Goal: Information Seeking & Learning: Understand process/instructions

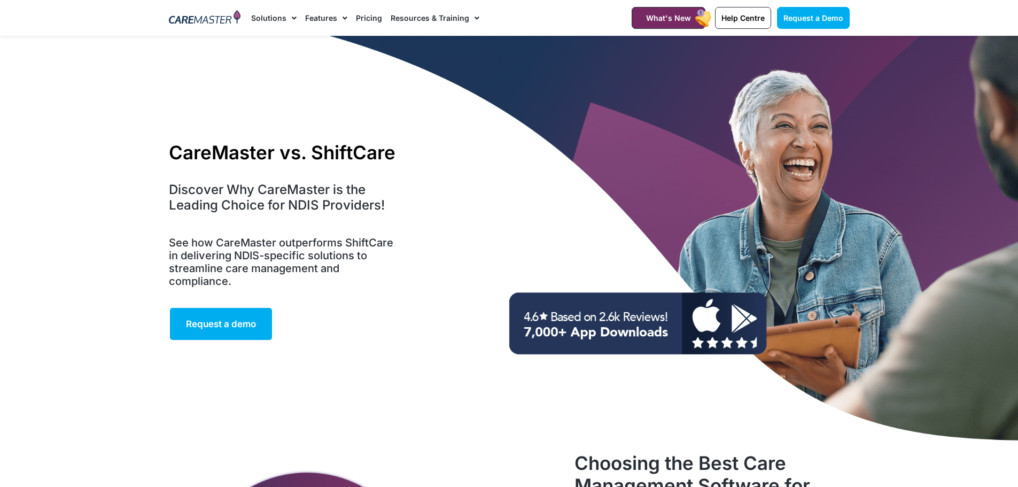
click at [330, 19] on link "Features" at bounding box center [326, 18] width 42 height 36
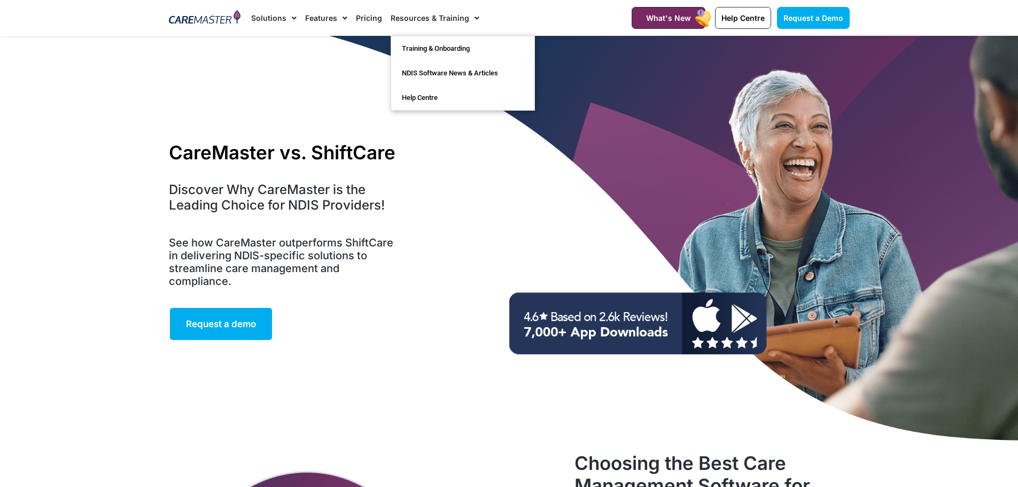
click at [451, 18] on link "Resources & Training" at bounding box center [434, 18] width 89 height 36
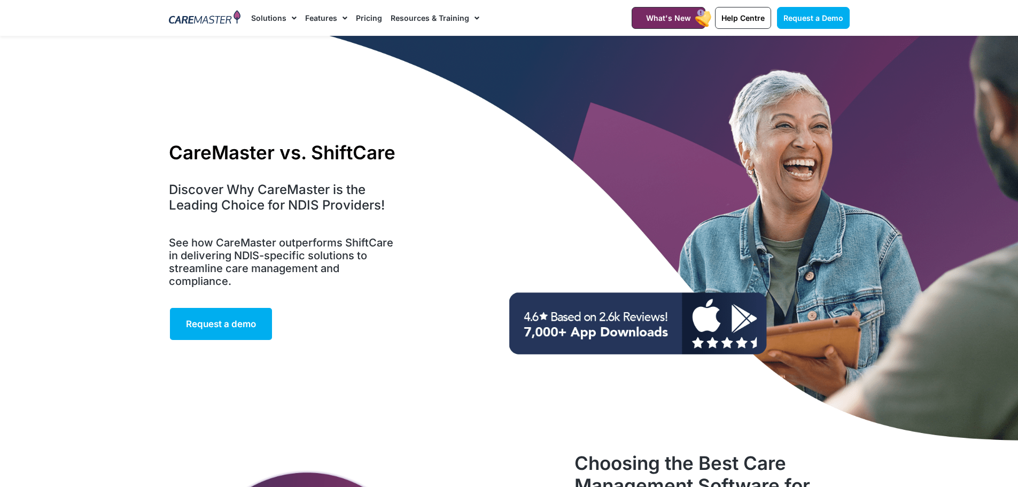
click at [461, 20] on link "Resources & Training" at bounding box center [434, 18] width 89 height 36
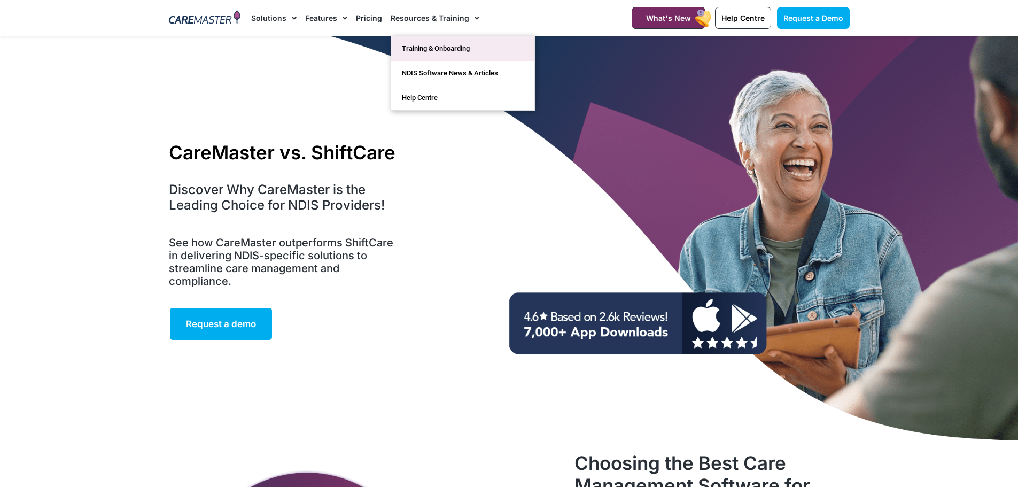
click at [425, 45] on link "Training & Onboarding" at bounding box center [462, 48] width 143 height 25
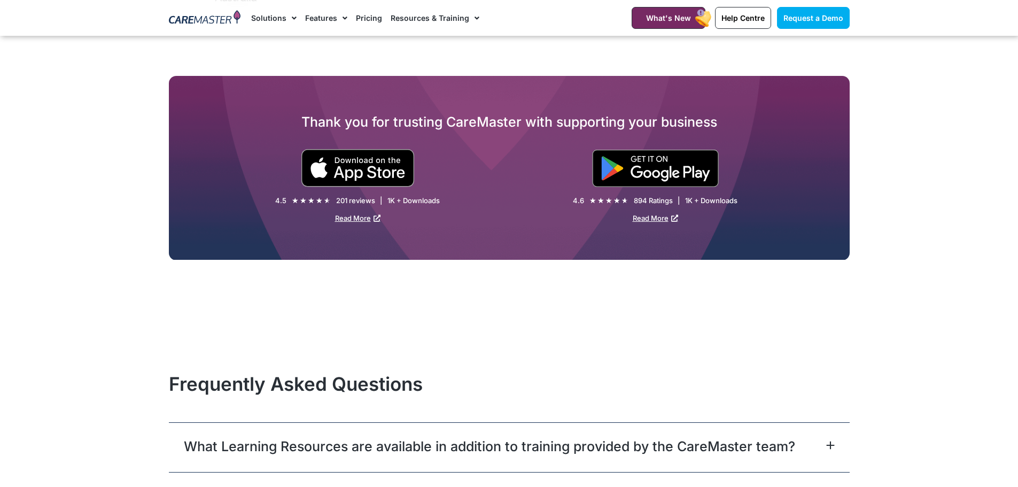
scroll to position [1603, 0]
